Goal: Information Seeking & Learning: Learn about a topic

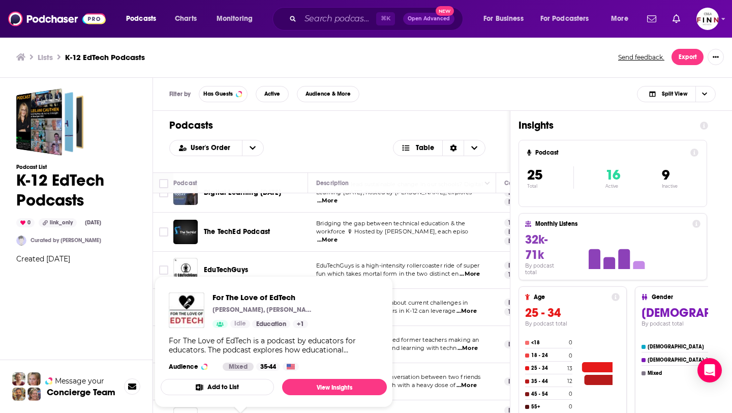
scroll to position [620, 0]
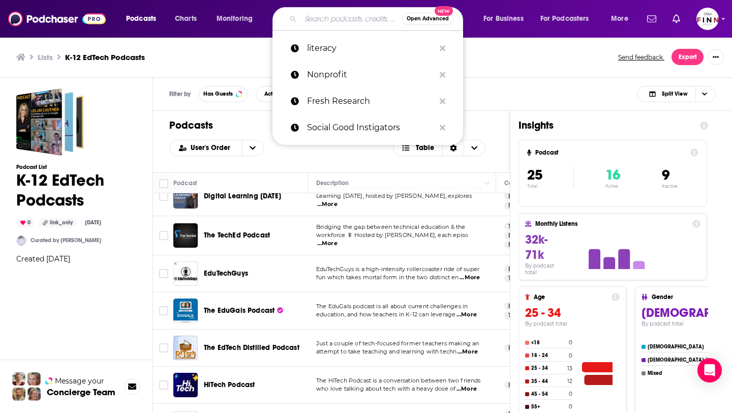
click at [341, 18] on input "Search podcasts, credits, & more..." at bounding box center [351, 19] width 102 height 16
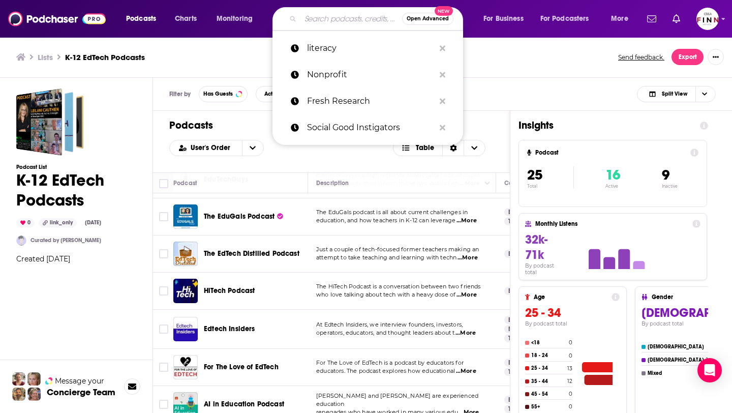
scroll to position [720, 0]
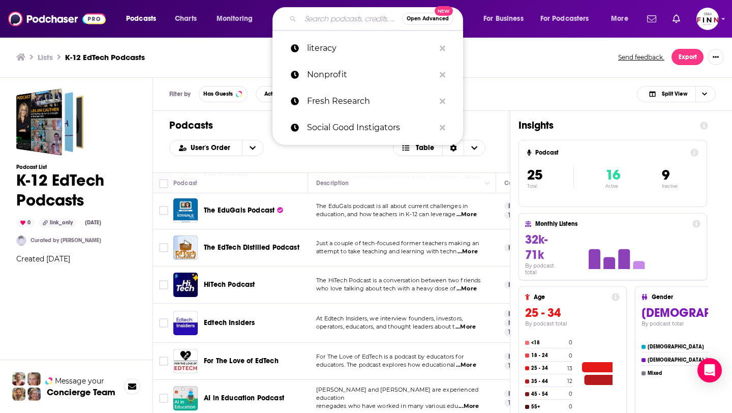
paste input "The Ed Tech Podcast"
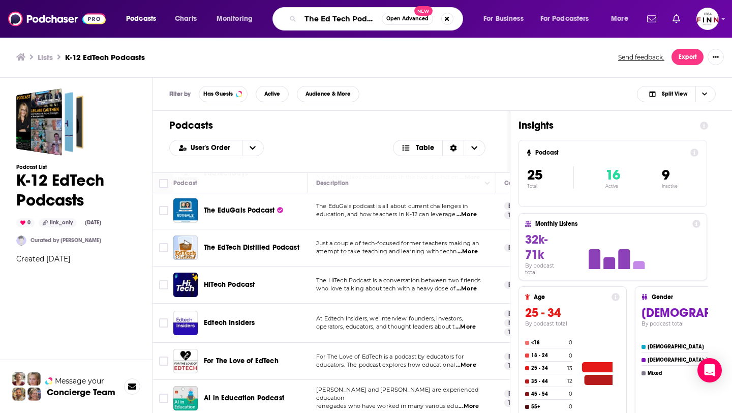
scroll to position [0, 5]
type input "The Ed Tech Podcast"
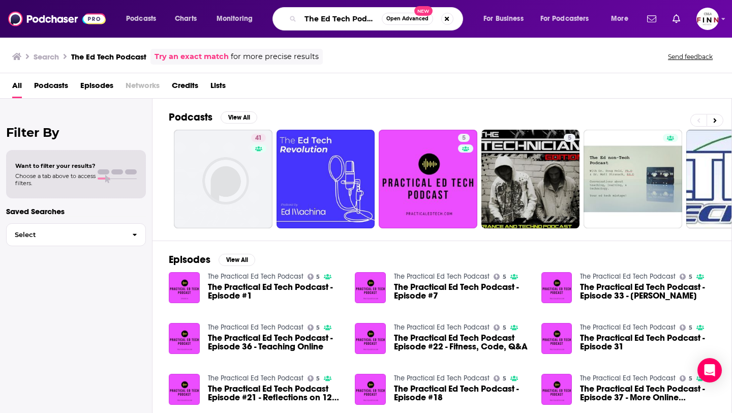
click at [370, 24] on input "The Ed Tech Podcast" at bounding box center [340, 19] width 81 height 16
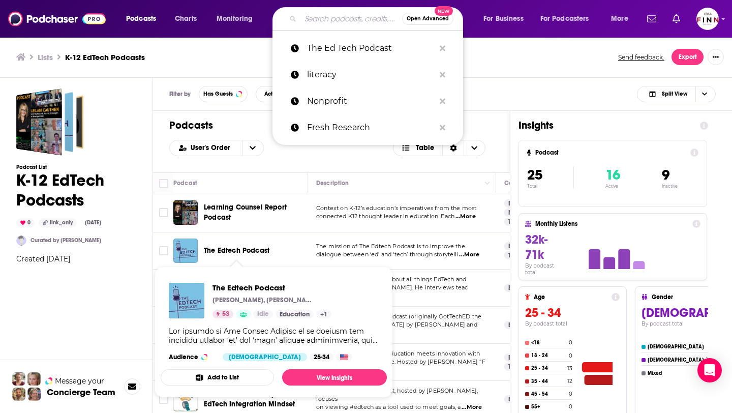
click at [238, 250] on span "The Edtech Podcast" at bounding box center [237, 250] width 66 height 9
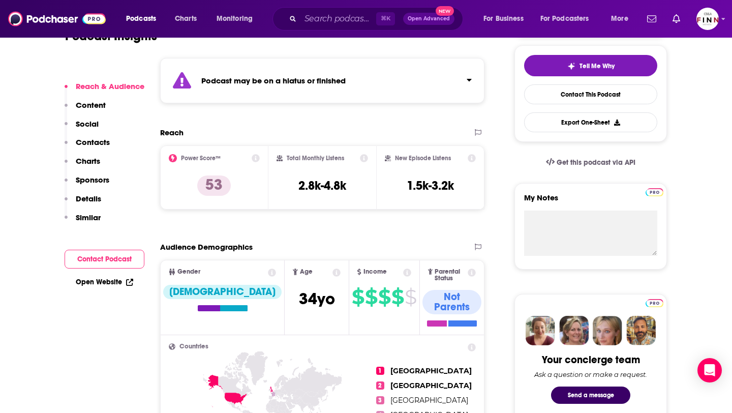
scroll to position [871, 0]
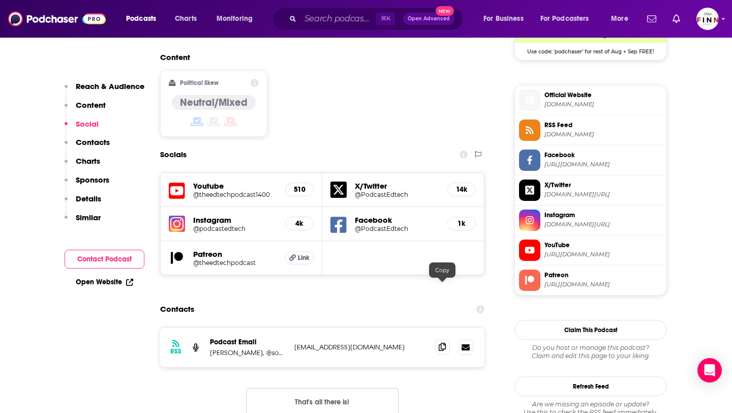
click at [441, 343] on icon at bounding box center [442, 347] width 7 height 8
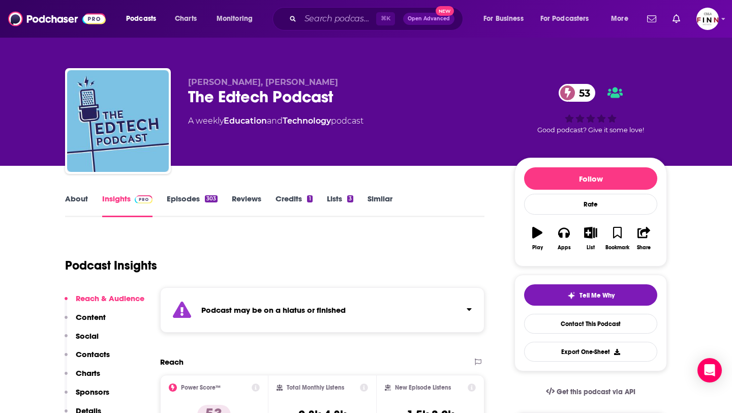
click at [188, 198] on link "Episodes 303" at bounding box center [192, 205] width 51 height 23
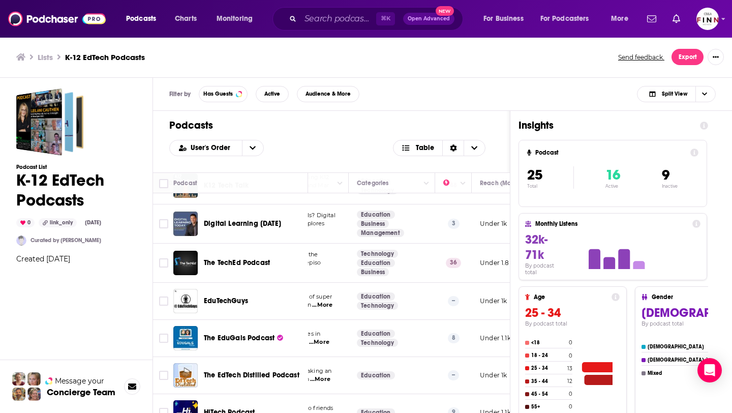
scroll to position [567, 147]
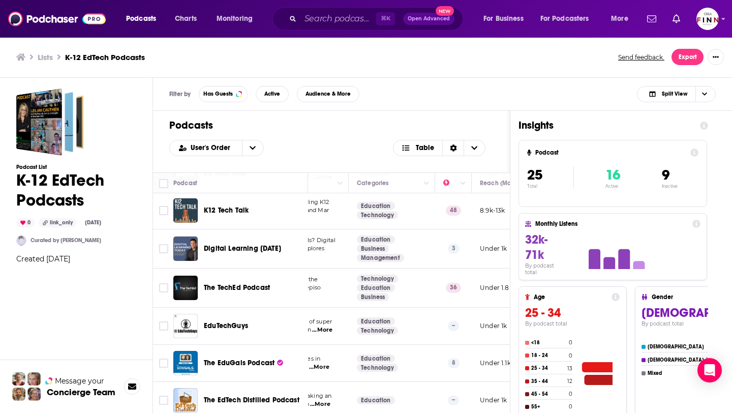
click at [226, 208] on span "K12 Tech Talk" at bounding box center [226, 210] width 45 height 9
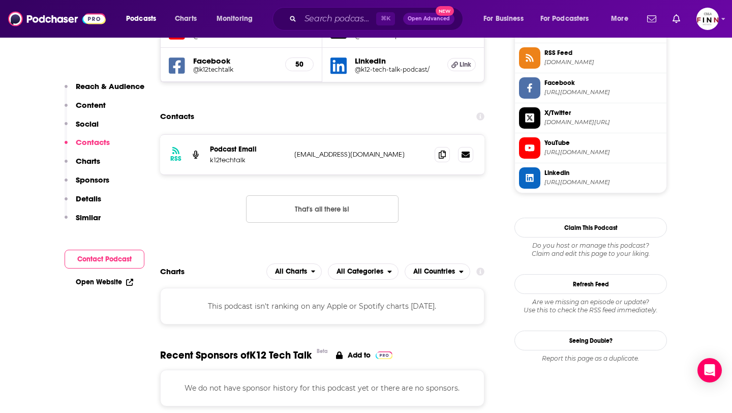
scroll to position [817, 0]
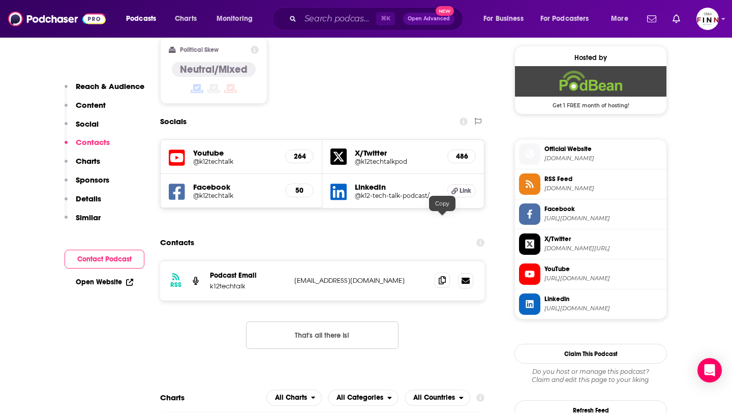
click at [445, 276] on icon at bounding box center [442, 280] width 7 height 8
